Goal: Transaction & Acquisition: Purchase product/service

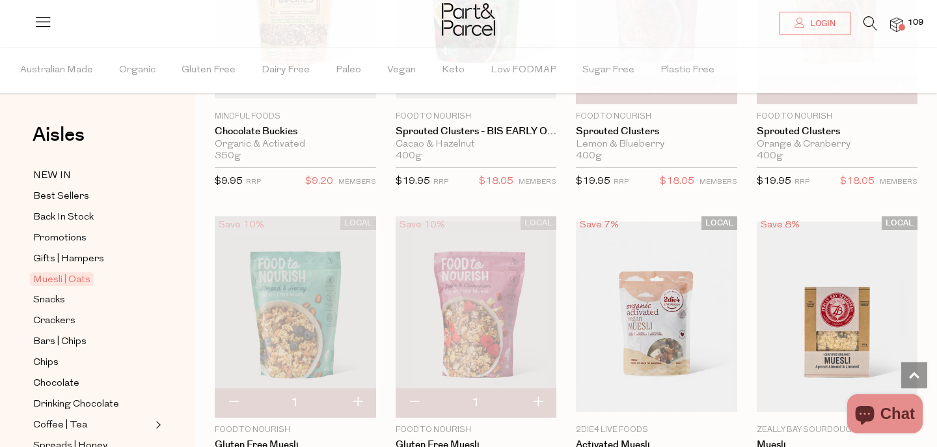
scroll to position [1802, 0]
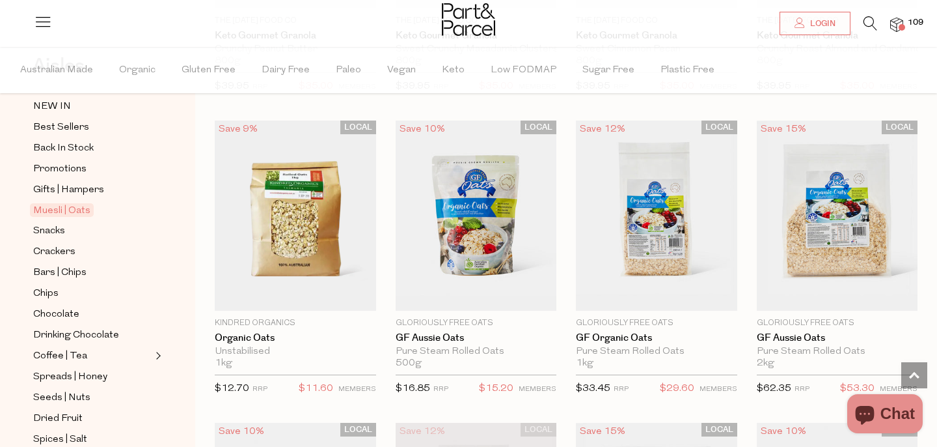
scroll to position [73, 0]
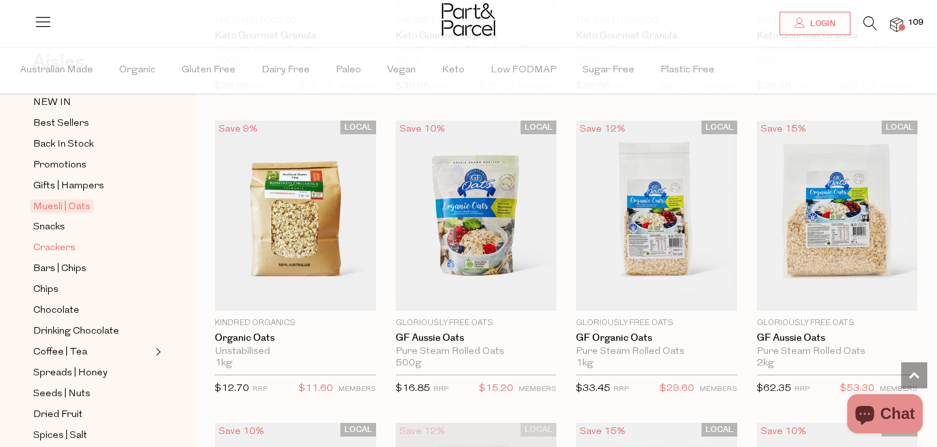
click at [55, 245] on span "Crackers" at bounding box center [54, 248] width 42 height 16
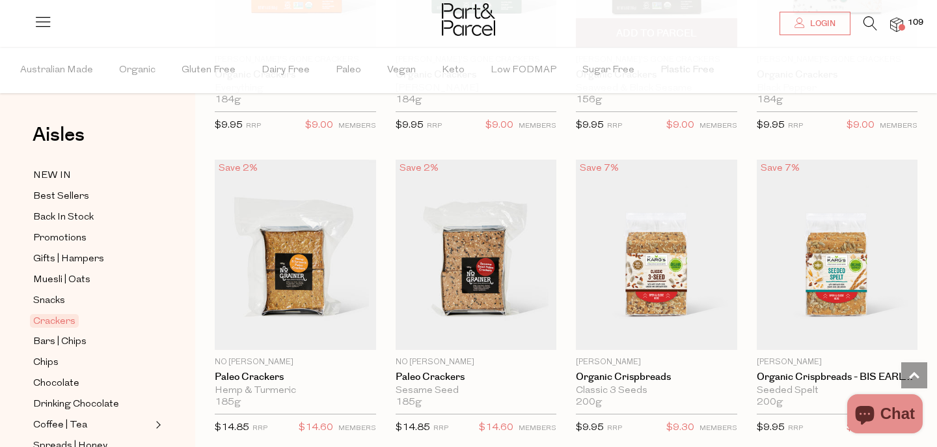
scroll to position [1829, 0]
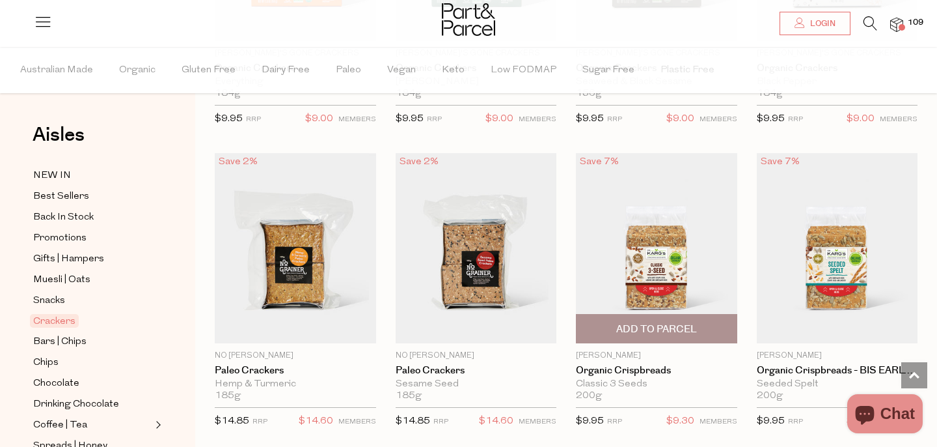
click at [649, 329] on span "Add To Parcel" at bounding box center [656, 329] width 81 height 14
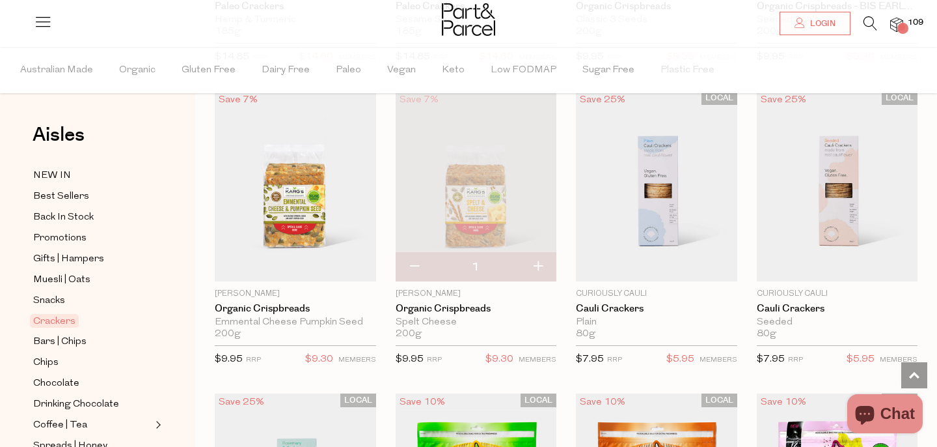
click at [335, 193] on span "Add To Parcel" at bounding box center [296, 179] width 154 height 28
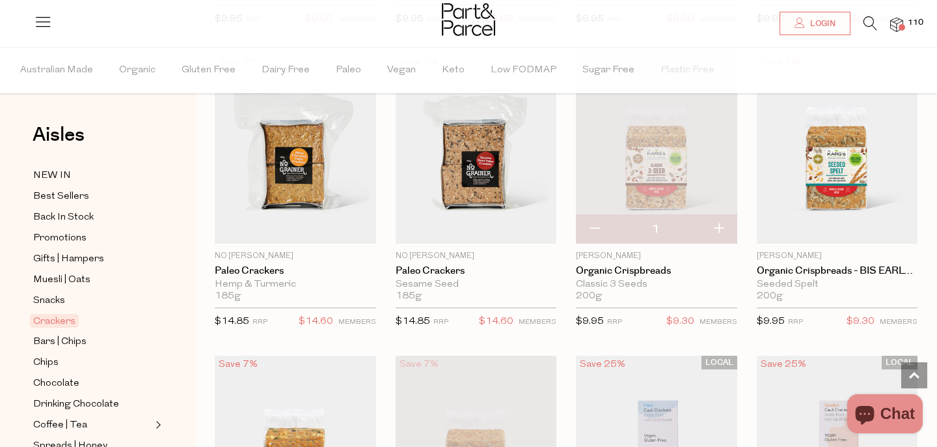
scroll to position [2104, 0]
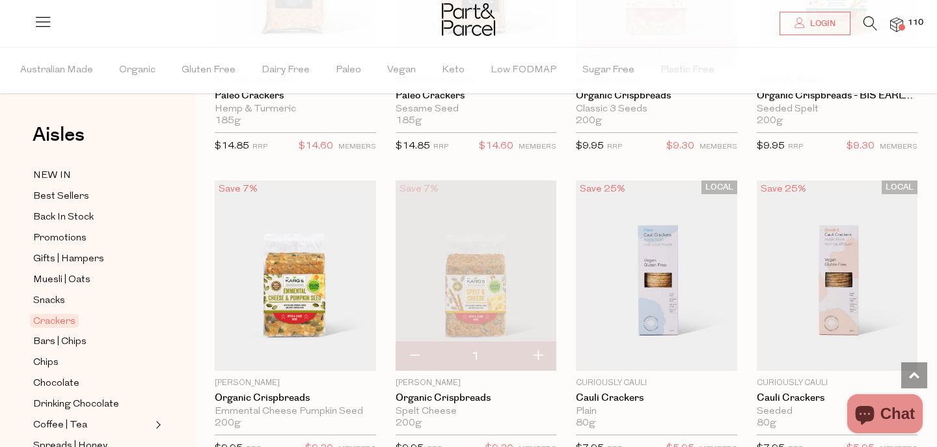
click at [653, 351] on span "Add To Parcel" at bounding box center [657, 362] width 154 height 28
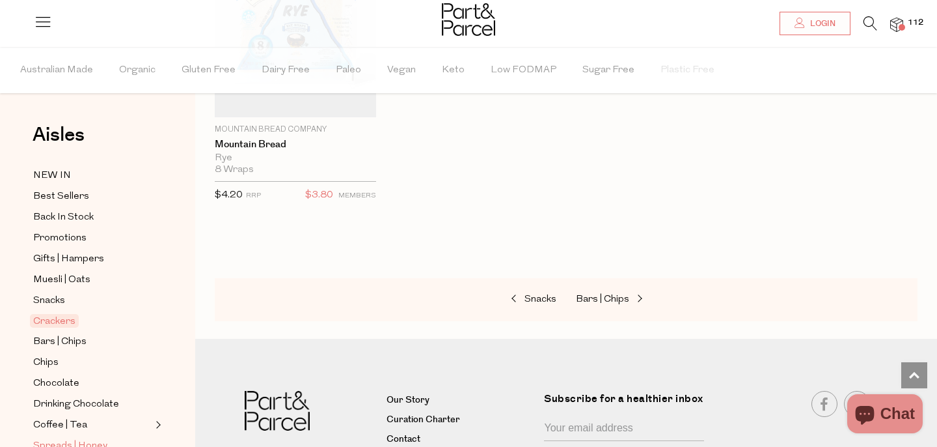
scroll to position [77, 0]
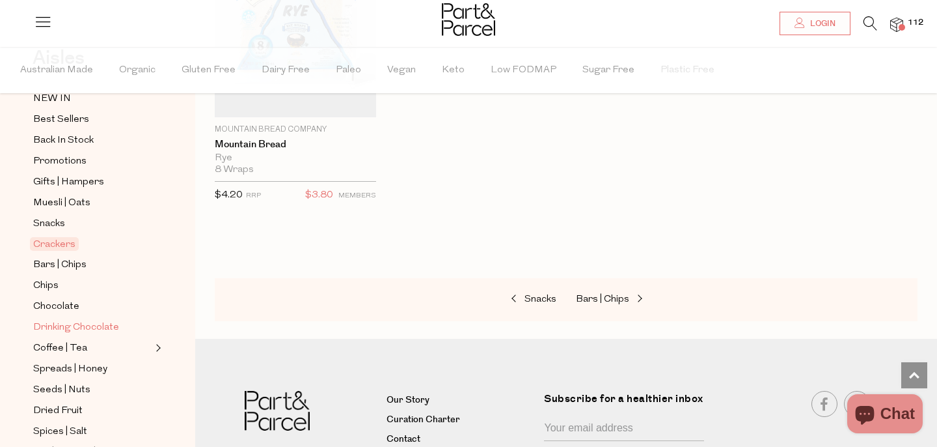
click at [58, 327] on span "Drinking Chocolate" at bounding box center [76, 328] width 86 height 16
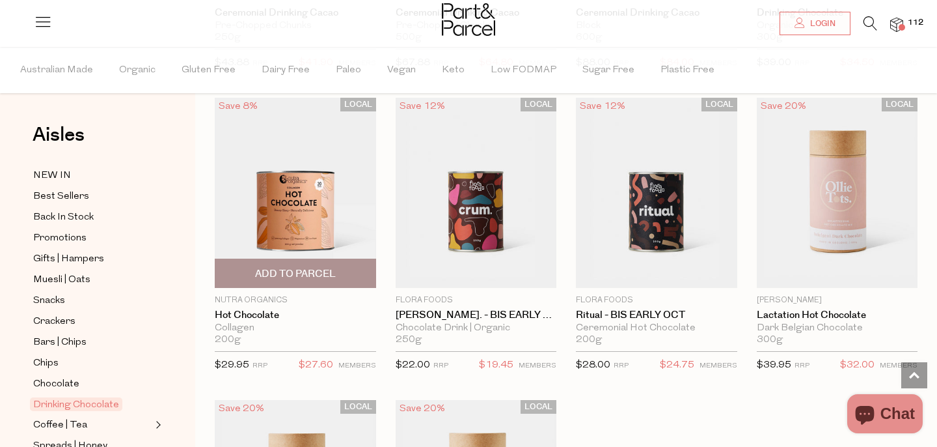
scroll to position [1008, 0]
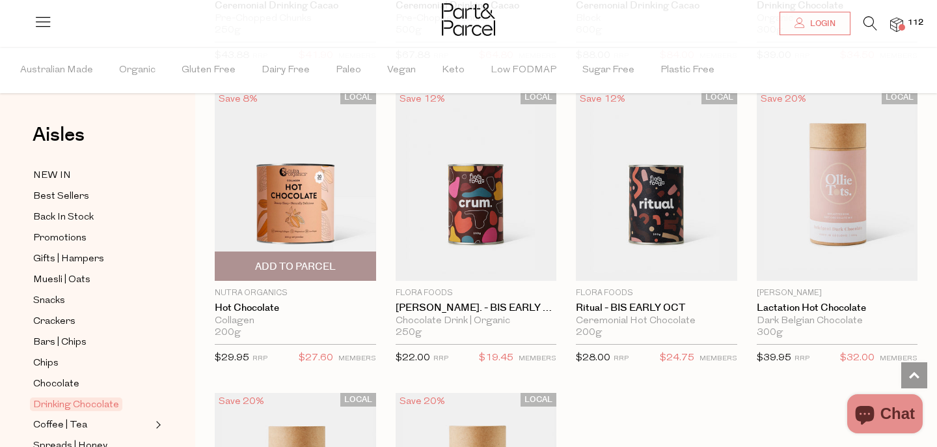
click at [333, 268] on span "Add To Parcel" at bounding box center [295, 267] width 81 height 14
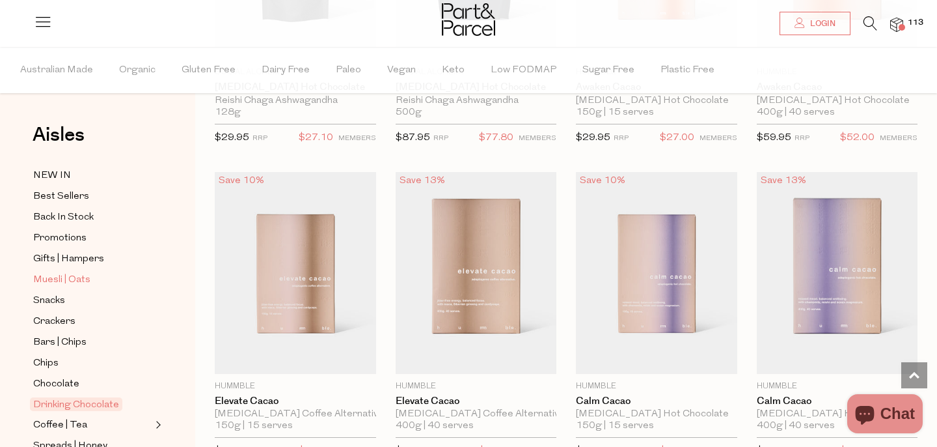
scroll to position [170, 0]
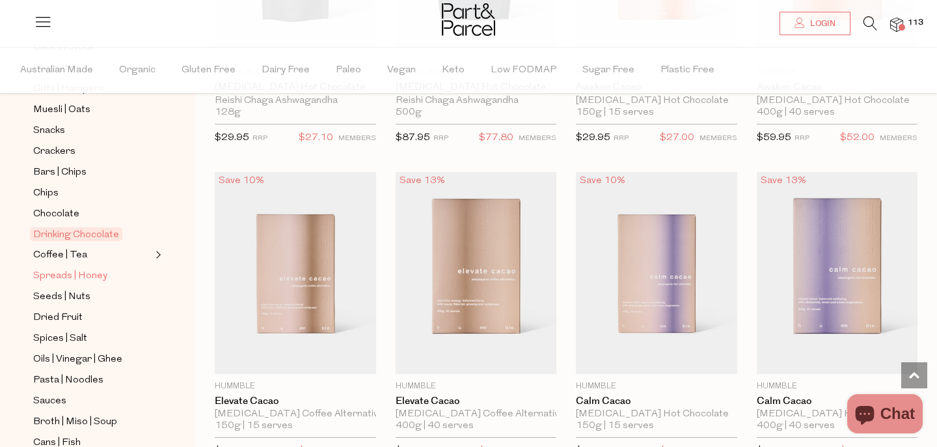
click at [99, 275] on span "Spreads | Honey" at bounding box center [70, 276] width 74 height 16
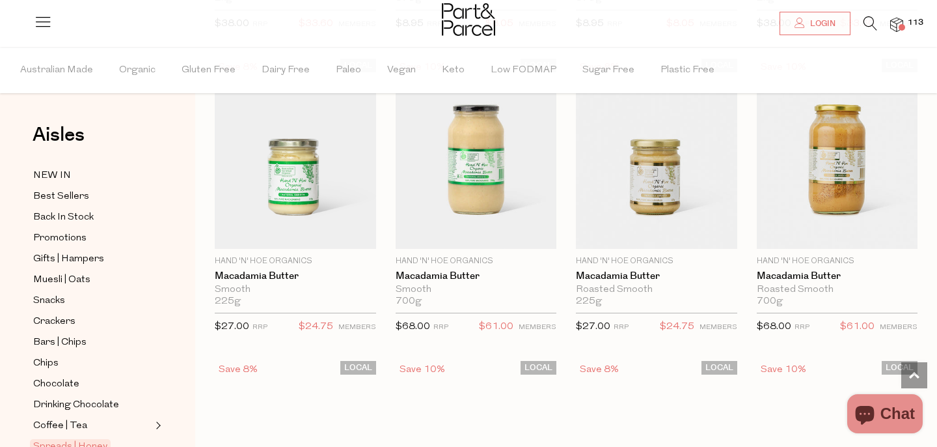
scroll to position [1019, 0]
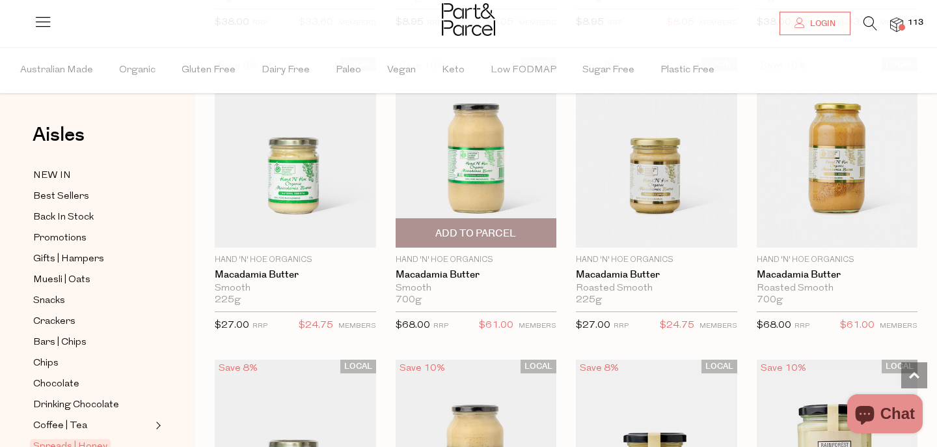
click at [449, 237] on span "Add To Parcel" at bounding box center [476, 234] width 81 height 14
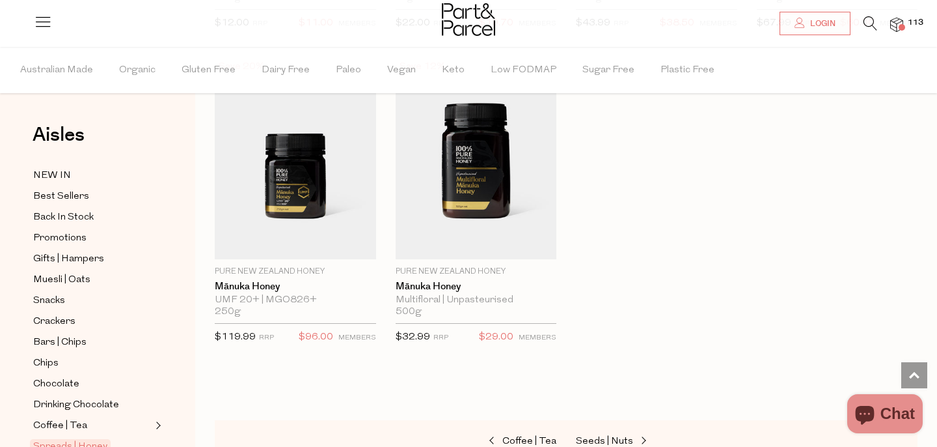
scroll to position [3143, 0]
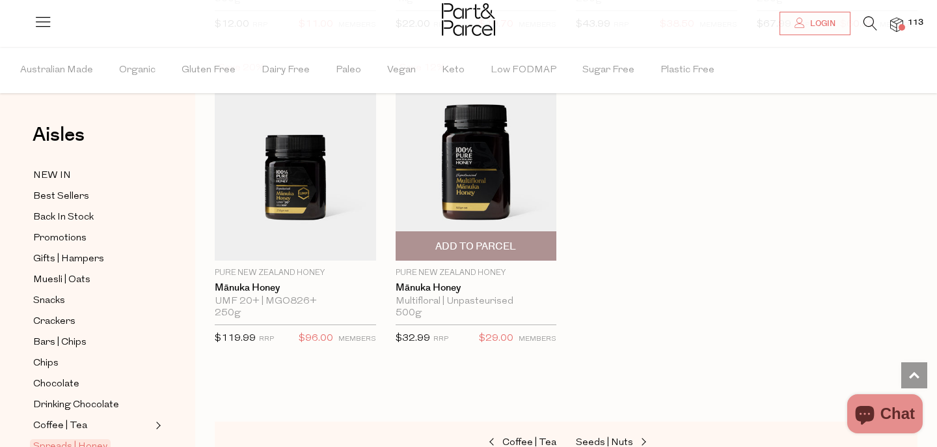
click at [447, 242] on span "Add To Parcel" at bounding box center [476, 247] width 81 height 14
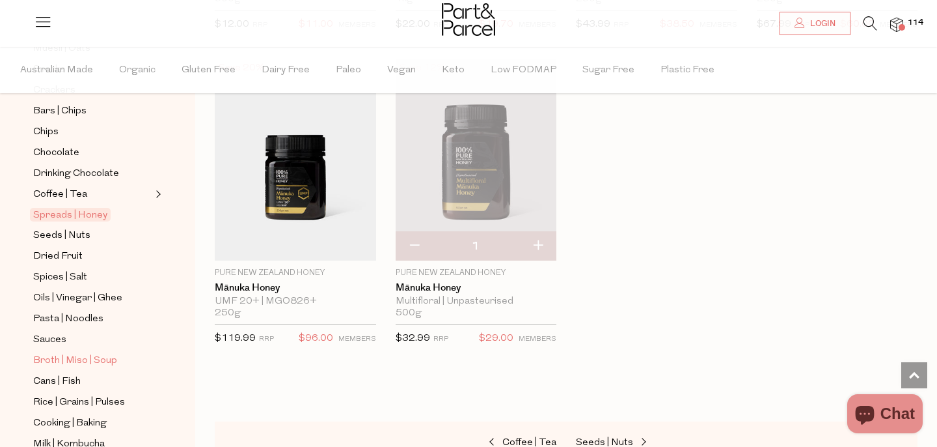
scroll to position [232, 0]
click at [69, 238] on span "Seeds | Nuts" at bounding box center [61, 235] width 57 height 16
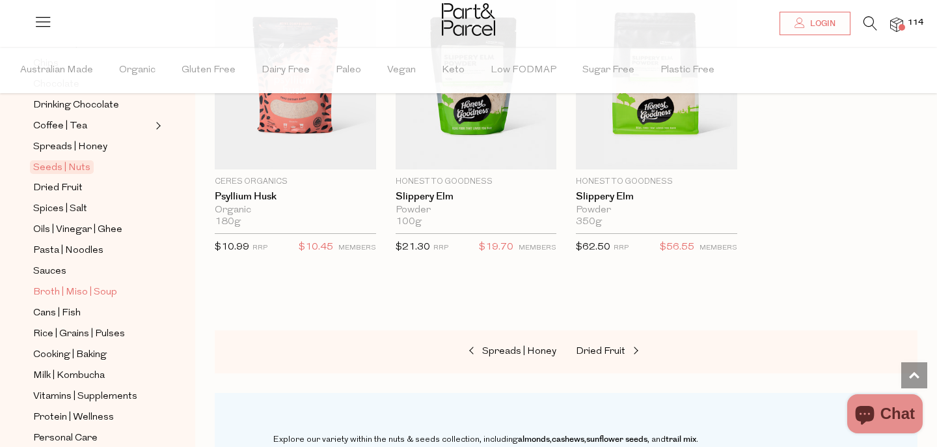
scroll to position [372, 0]
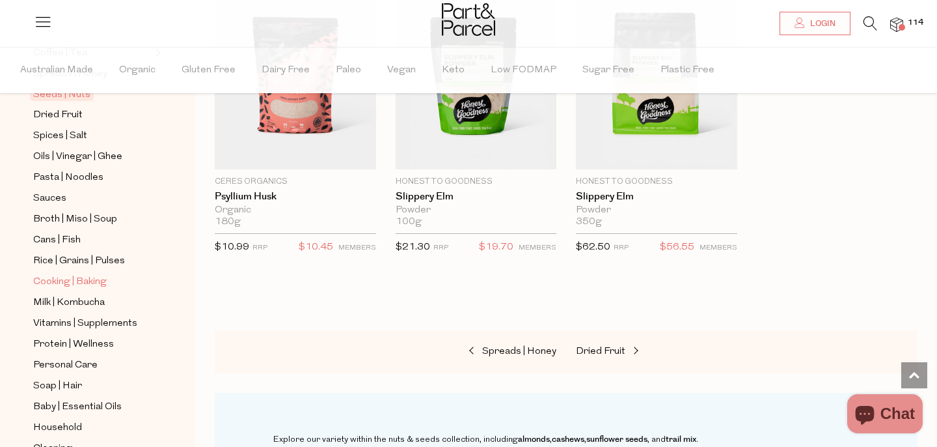
click at [70, 283] on span "Cooking | Baking" at bounding box center [70, 282] width 74 height 16
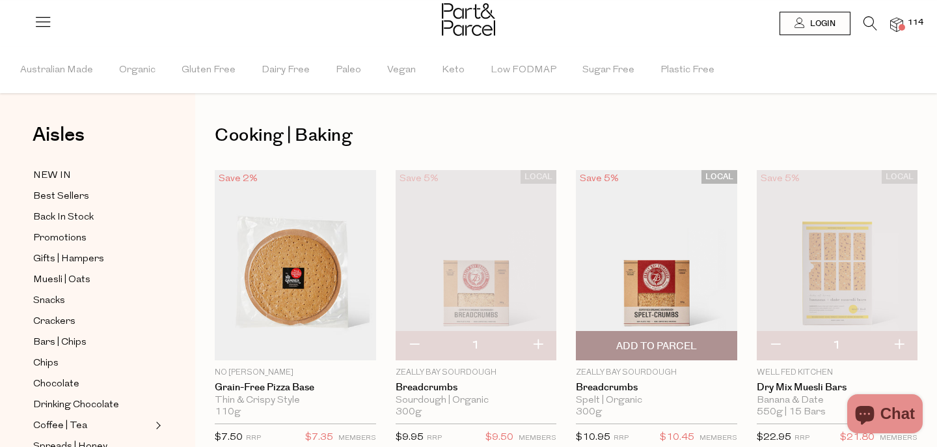
type input "2"
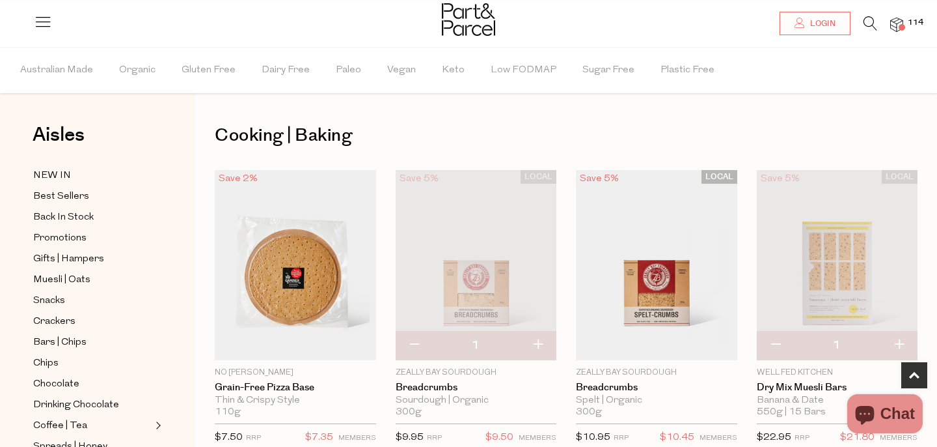
scroll to position [375, 0]
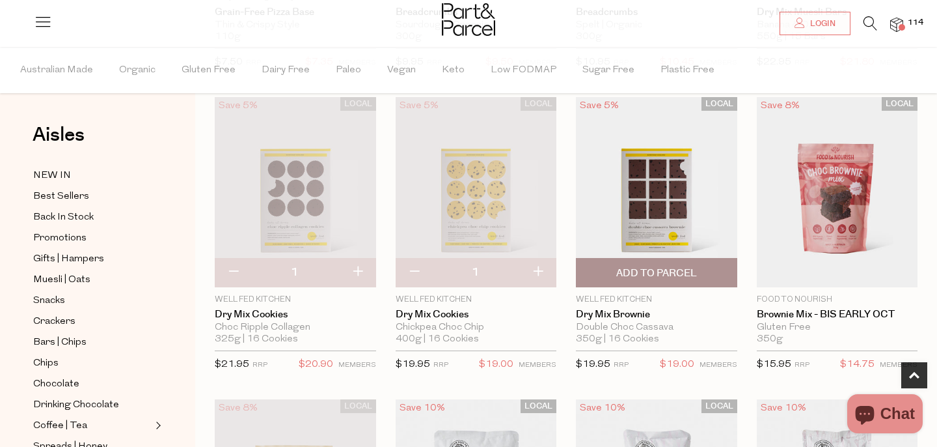
click at [615, 272] on span "Add To Parcel" at bounding box center [657, 272] width 154 height 28
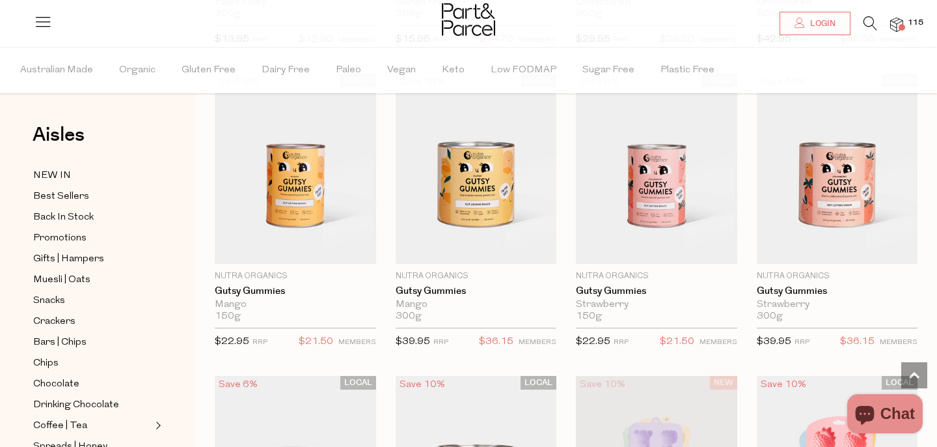
scroll to position [1008, 0]
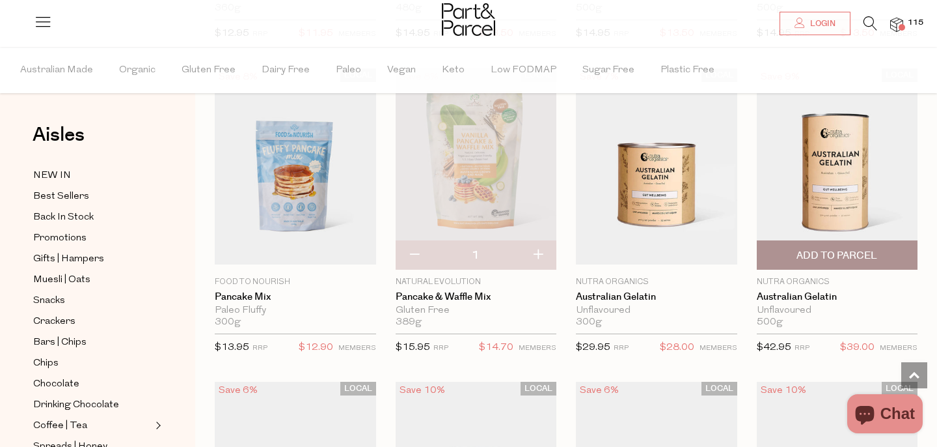
click at [818, 255] on span "Add To Parcel" at bounding box center [837, 256] width 81 height 14
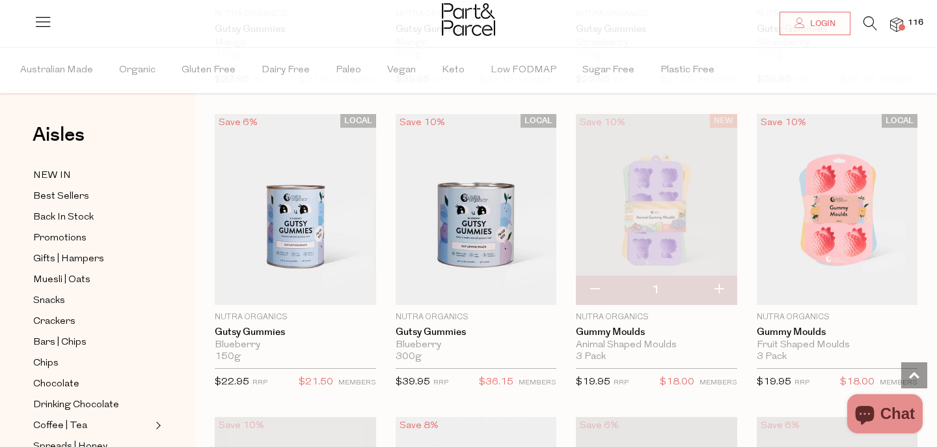
scroll to position [2150, 0]
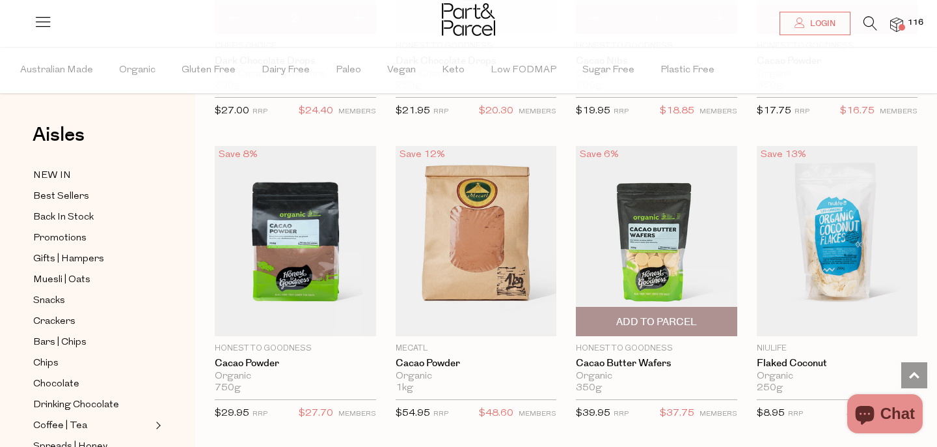
click at [666, 322] on span "Add To Parcel" at bounding box center [656, 322] width 81 height 14
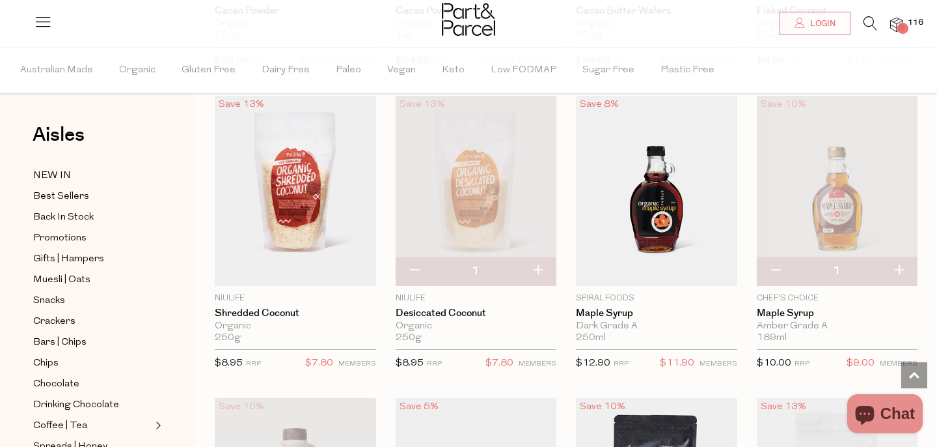
scroll to position [2517, 0]
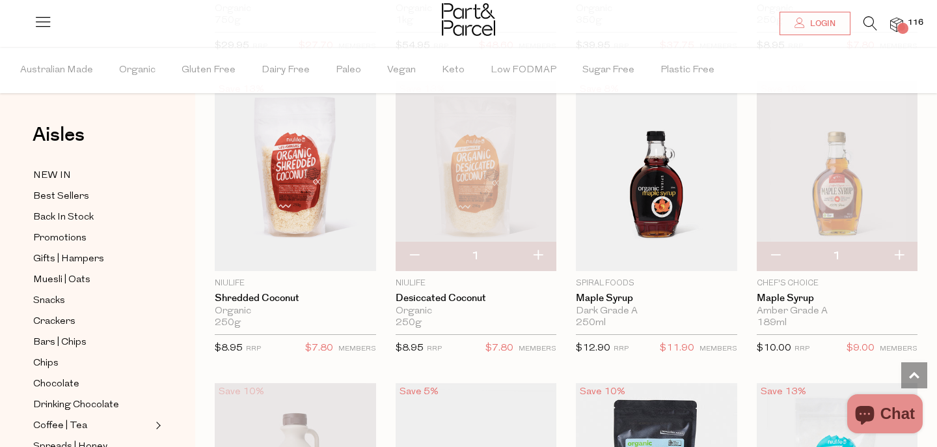
click at [305, 182] on span "Add To Parcel" at bounding box center [296, 168] width 154 height 28
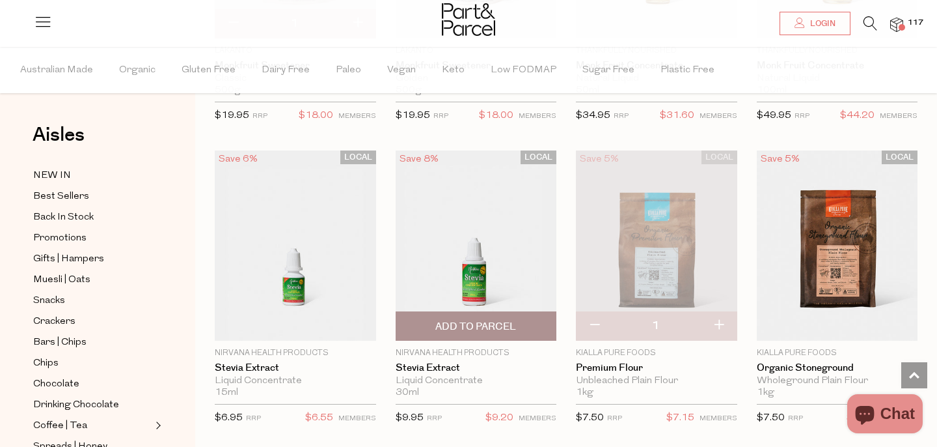
scroll to position [3595, 0]
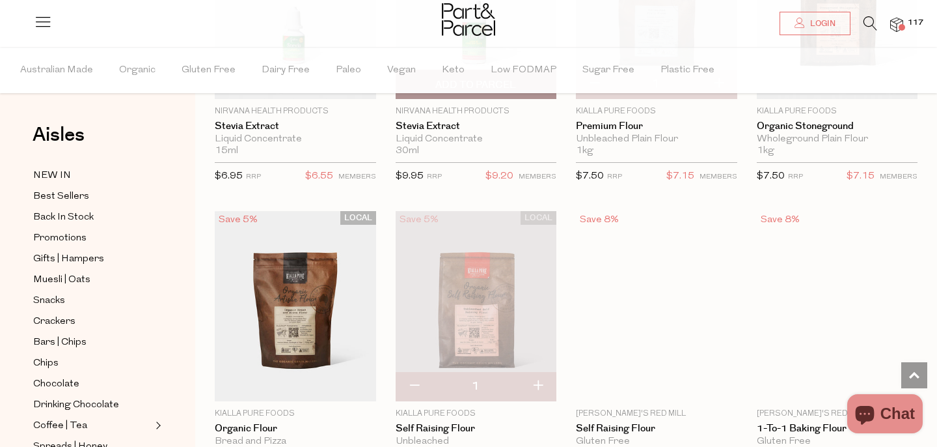
scroll to position [3687, 0]
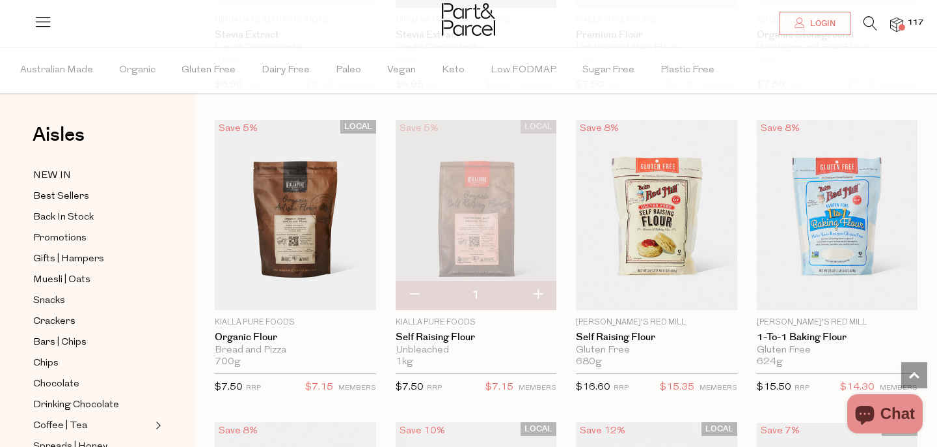
type input "2"
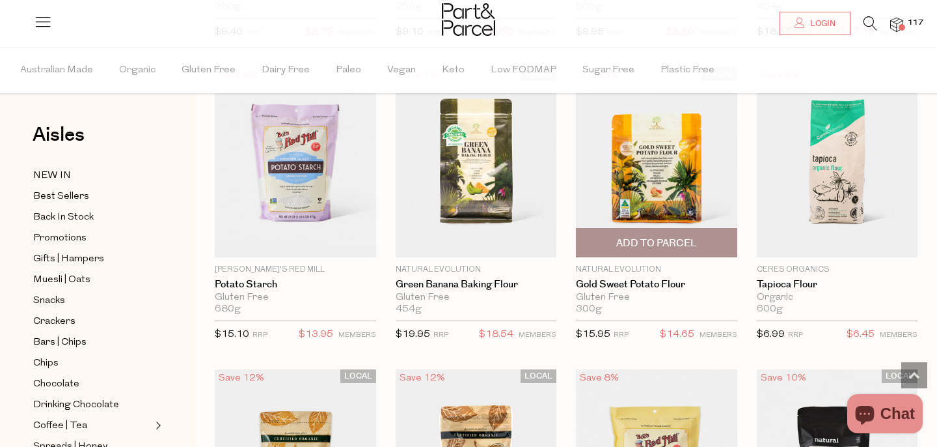
scroll to position [5250, 0]
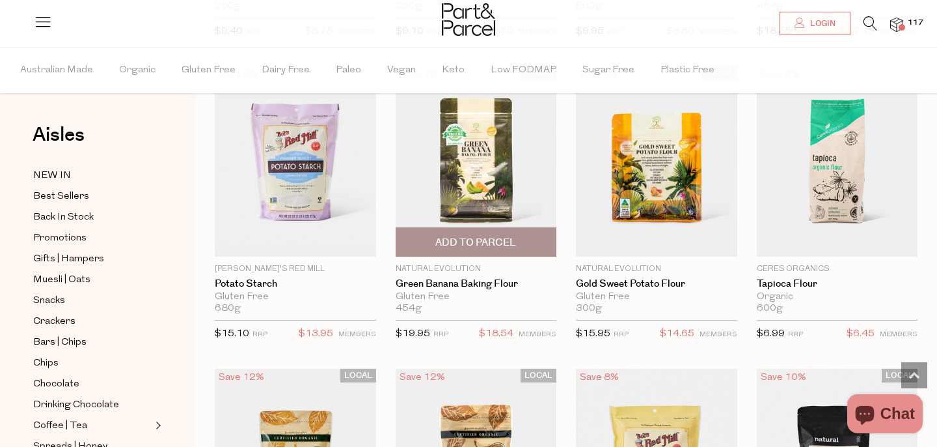
click at [485, 244] on span "Add To Parcel" at bounding box center [476, 243] width 81 height 14
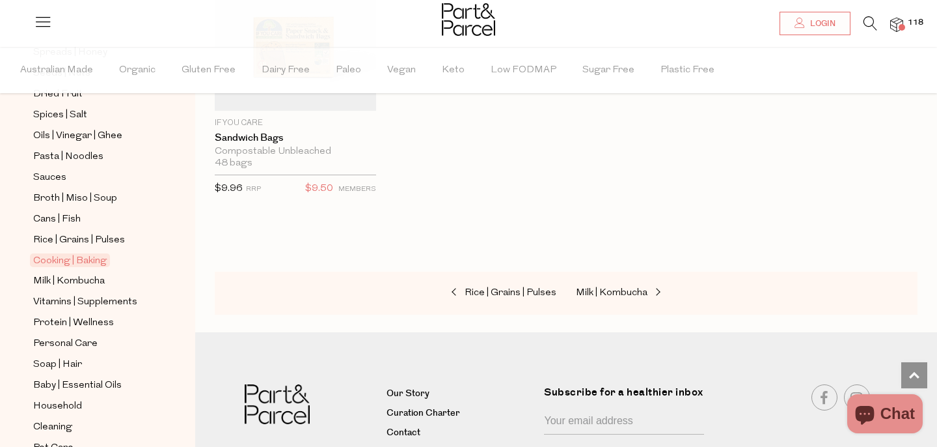
scroll to position [480, 0]
